Goal: Information Seeking & Learning: Learn about a topic

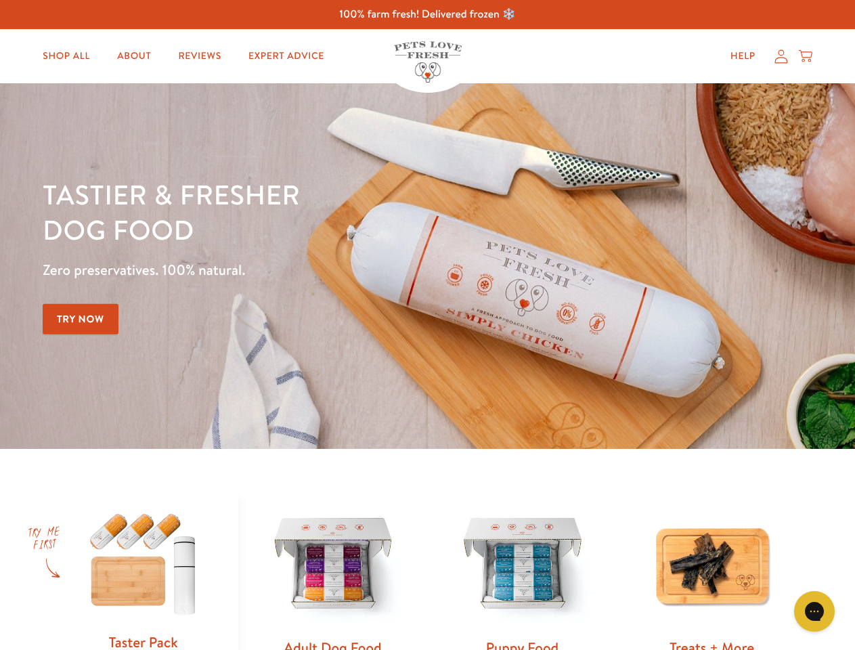
click at [427, 325] on div "Tastier & fresher dog food Zero preservatives. 100% natural. Try Now" at bounding box center [299, 266] width 513 height 179
click at [815, 611] on icon "Gorgias live chat" at bounding box center [814, 611] width 13 height 13
